Goal: Find specific page/section: Find specific page/section

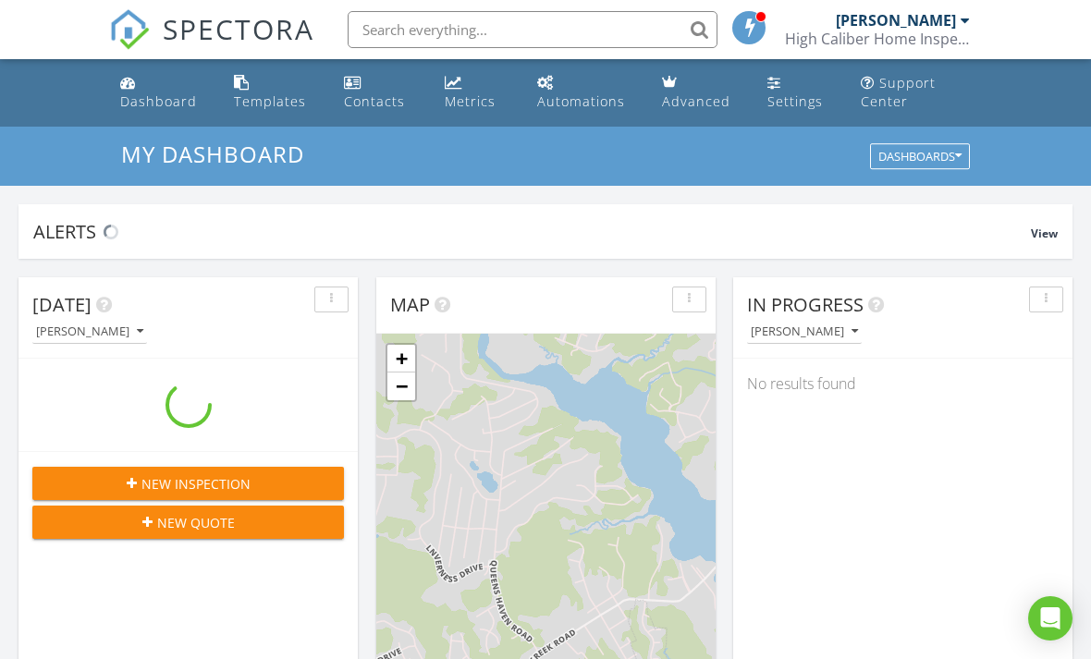
scroll to position [1684, 1092]
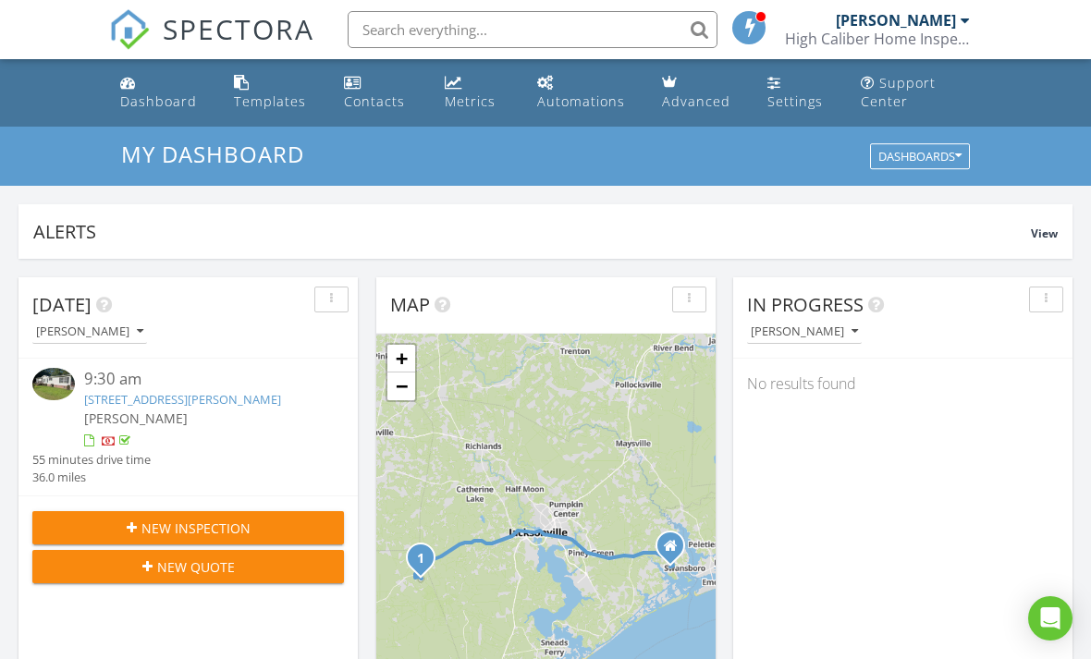
click at [236, 406] on link "958 Walter Holmes Rd, Maple Hill, NC 28454" at bounding box center [182, 399] width 197 height 17
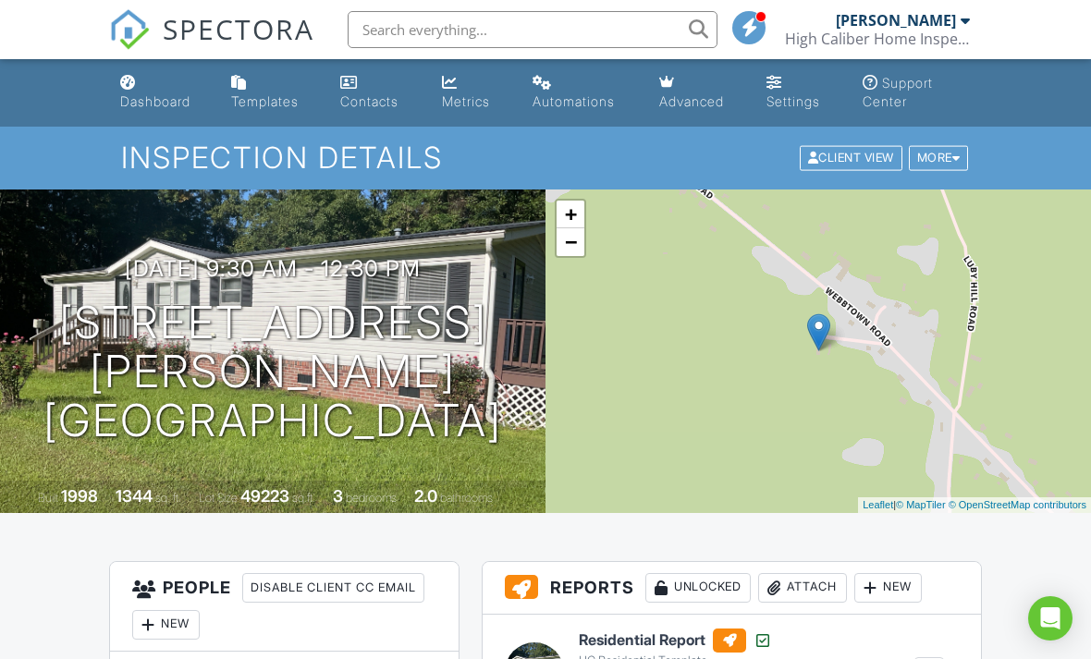
click at [795, 80] on link "Settings" at bounding box center [799, 93] width 81 height 53
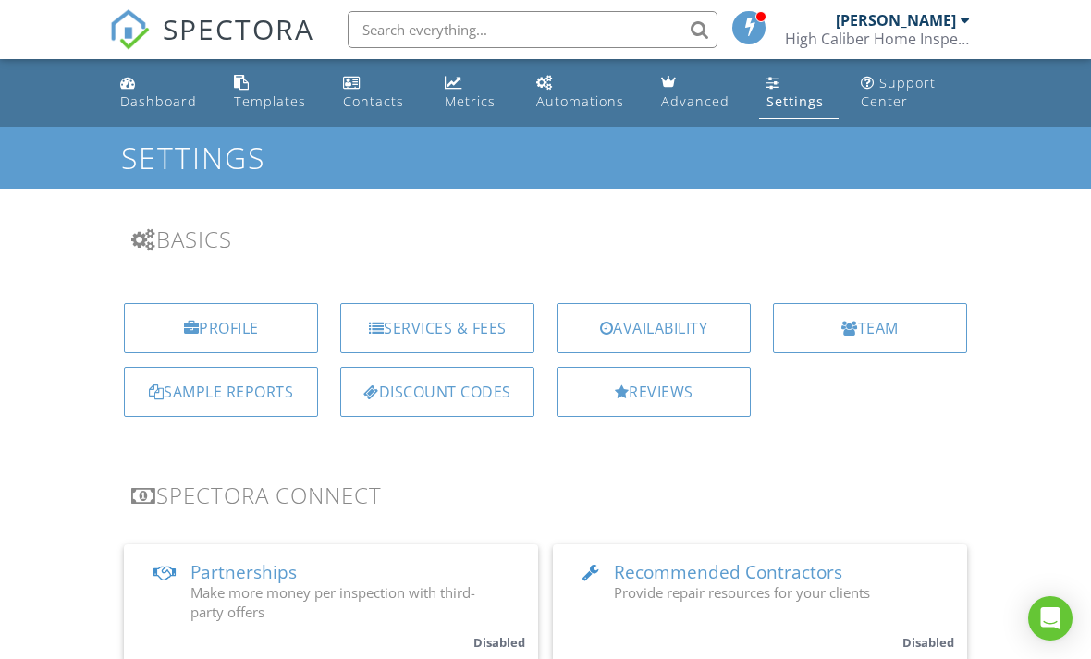
click at [707, 386] on div "Reviews" at bounding box center [654, 392] width 194 height 50
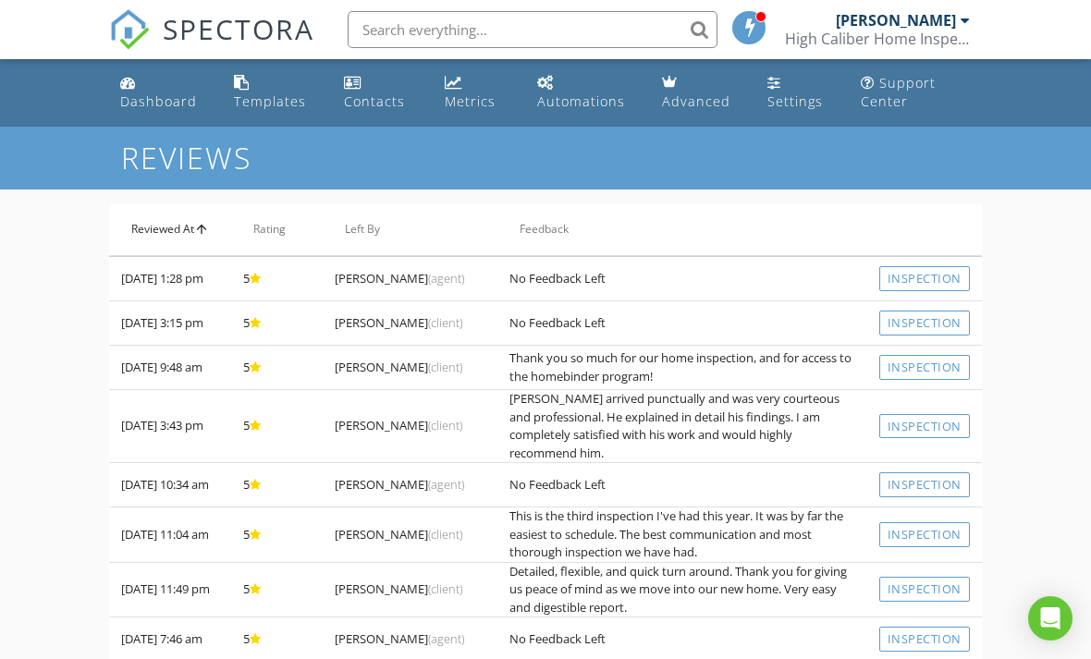
click at [211, 234] on th "Reviewed At arrow_upward" at bounding box center [170, 230] width 122 height 52
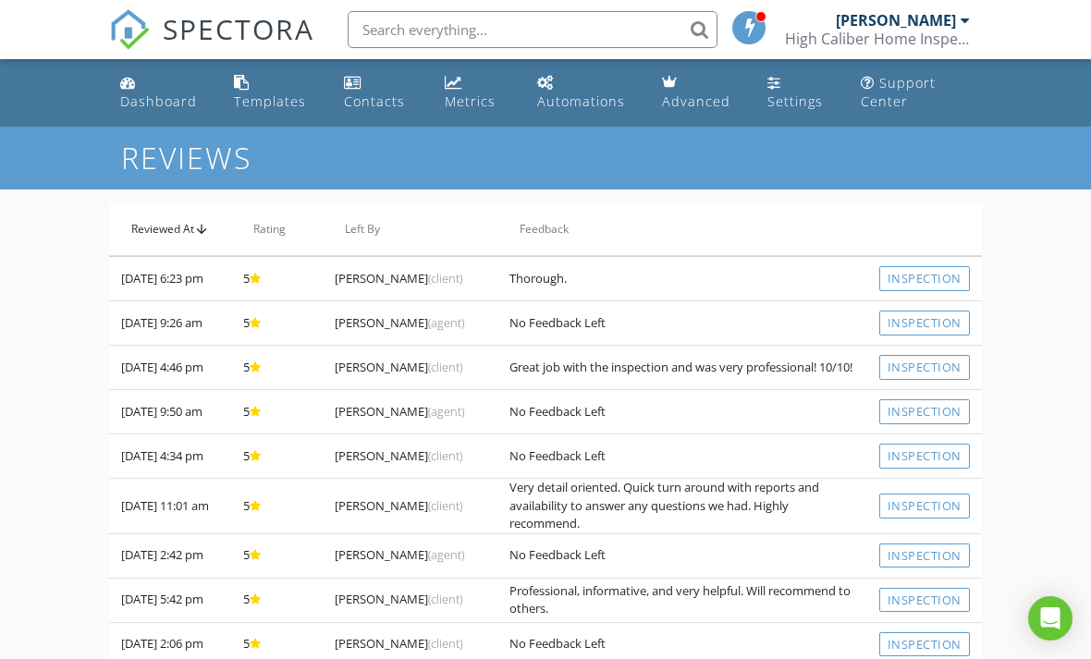
click at [208, 213] on th "Reviewed At arrow_upward" at bounding box center [170, 230] width 122 height 52
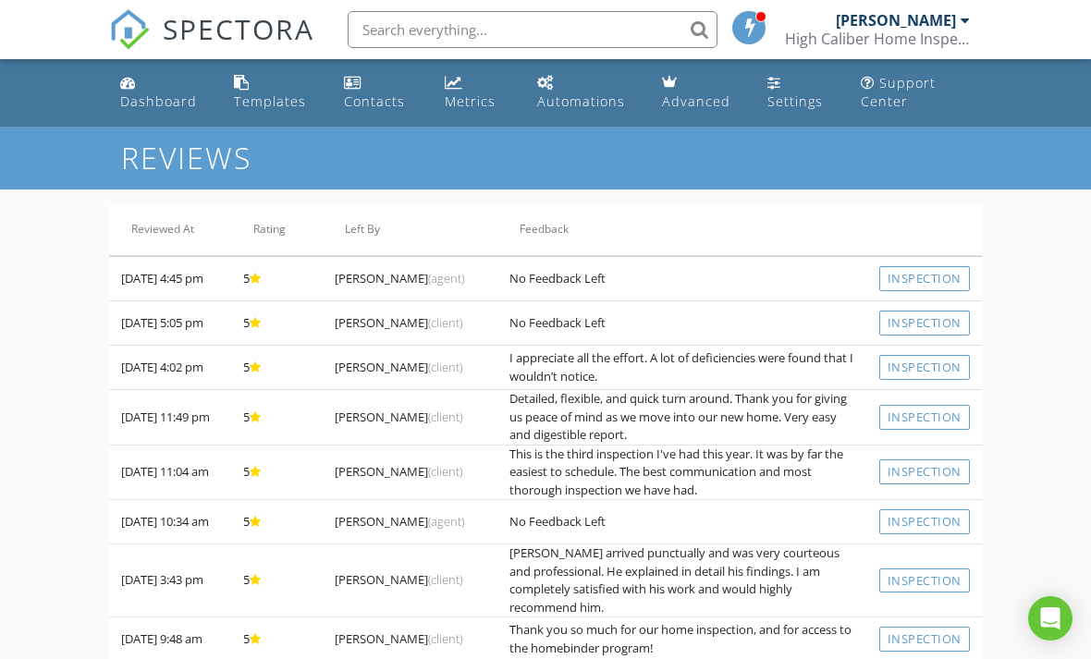
click at [248, 29] on span "SPECTORA" at bounding box center [239, 28] width 152 height 39
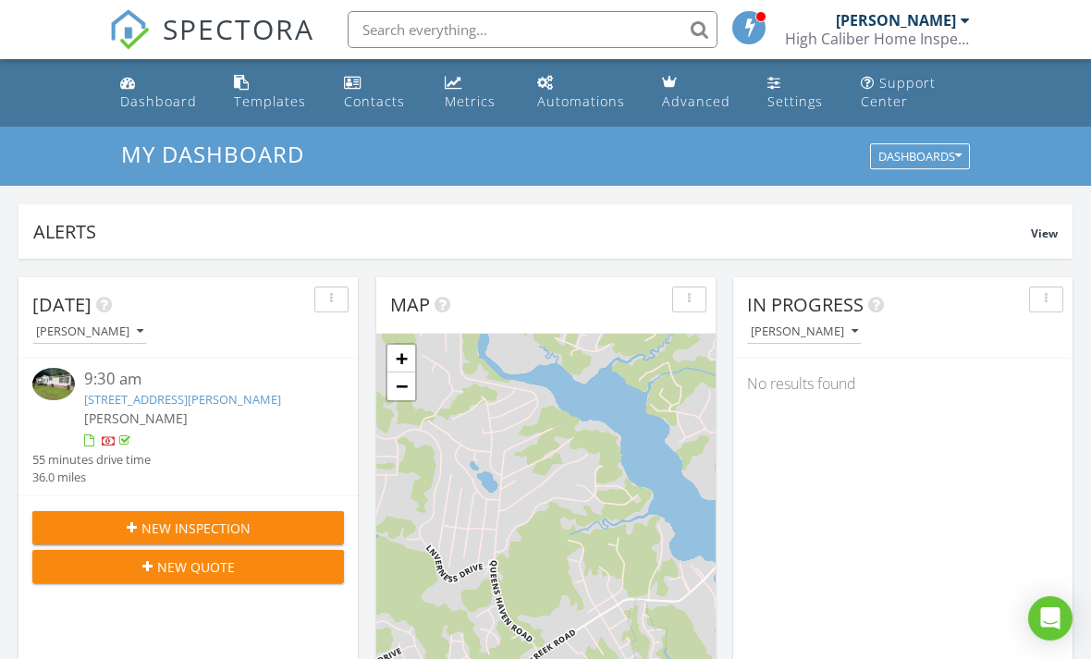
scroll to position [1684, 1092]
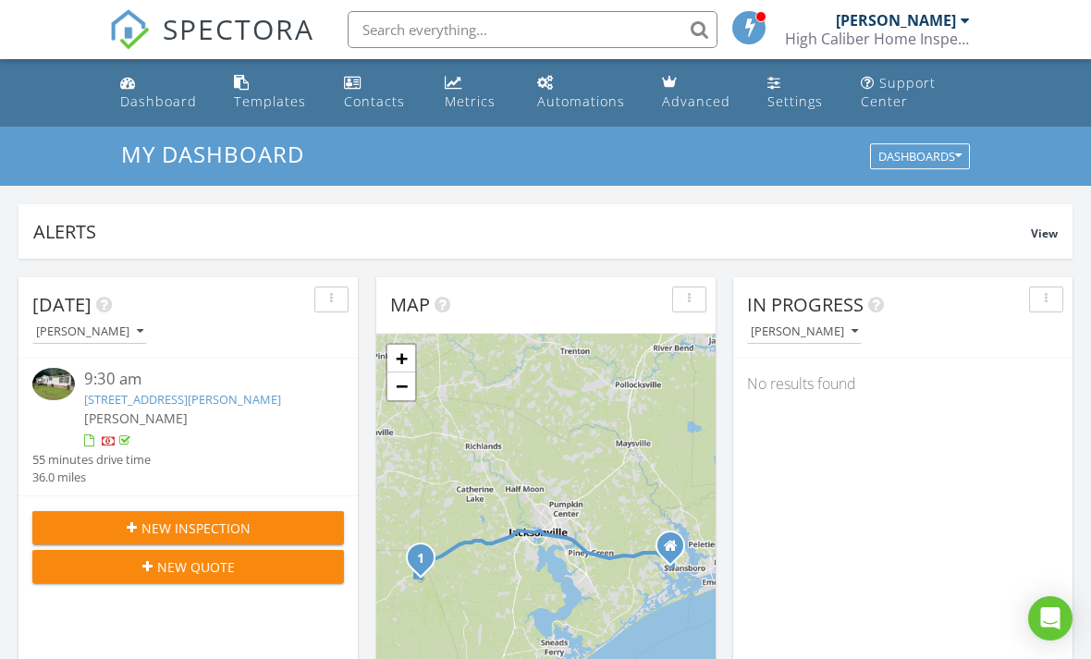
click at [236, 395] on link "[STREET_ADDRESS][PERSON_NAME]" at bounding box center [182, 399] width 197 height 17
